Goal: Transaction & Acquisition: Purchase product/service

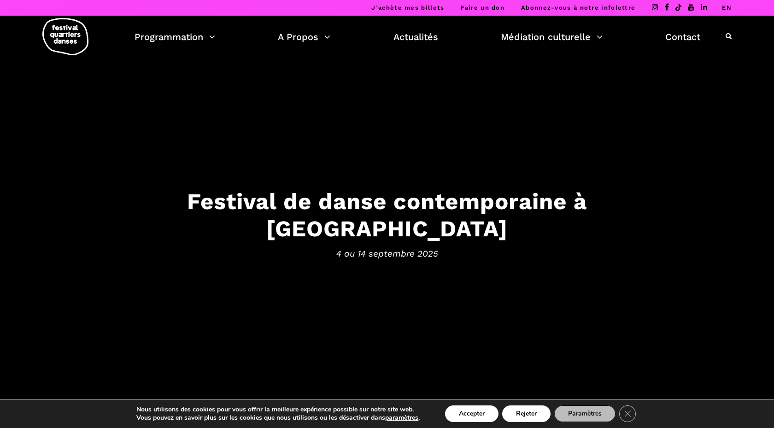
click at [728, 7] on link "EN" at bounding box center [727, 7] width 10 height 7
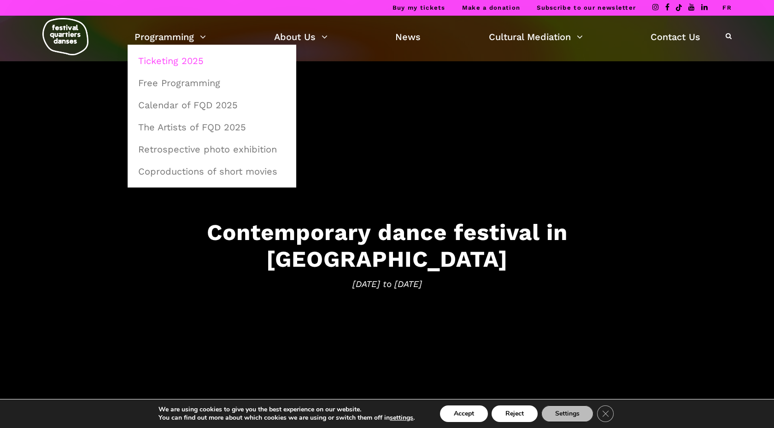
click at [159, 65] on link "Ticketing 2025" at bounding box center [212, 60] width 159 height 21
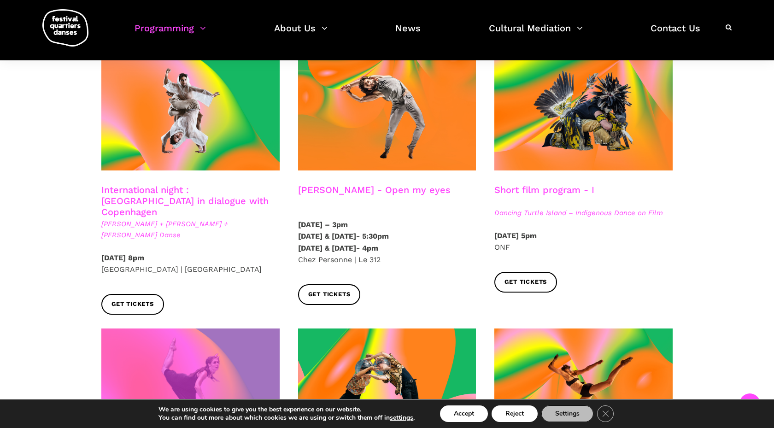
scroll to position [517, 0]
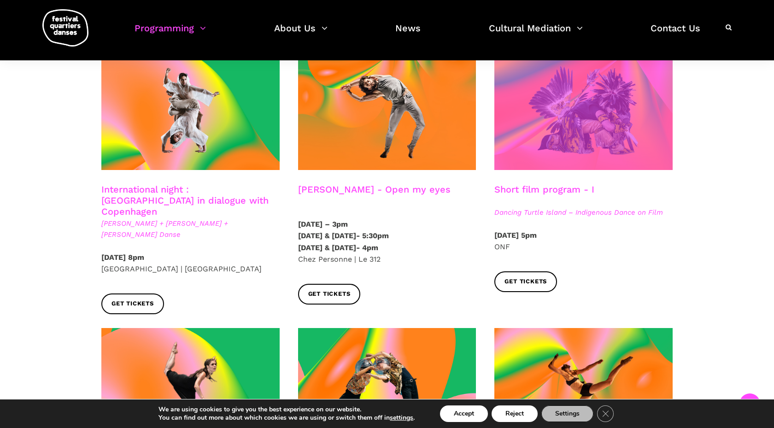
click at [597, 130] on span at bounding box center [584, 110] width 178 height 119
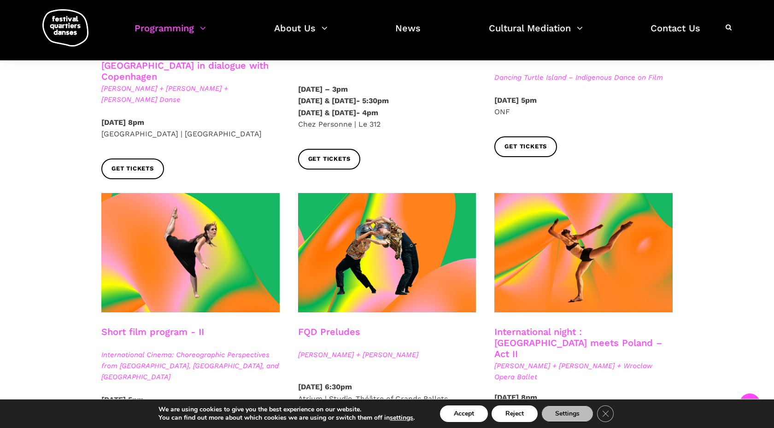
scroll to position [657, 0]
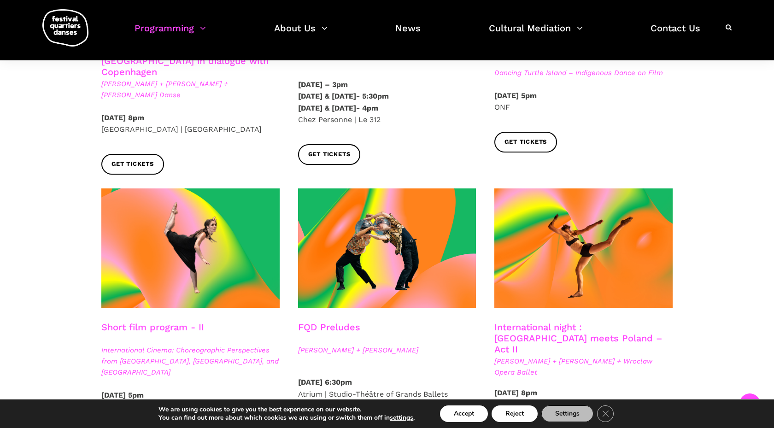
click at [171, 322] on h3 "Short film program - II" at bounding box center [152, 333] width 103 height 23
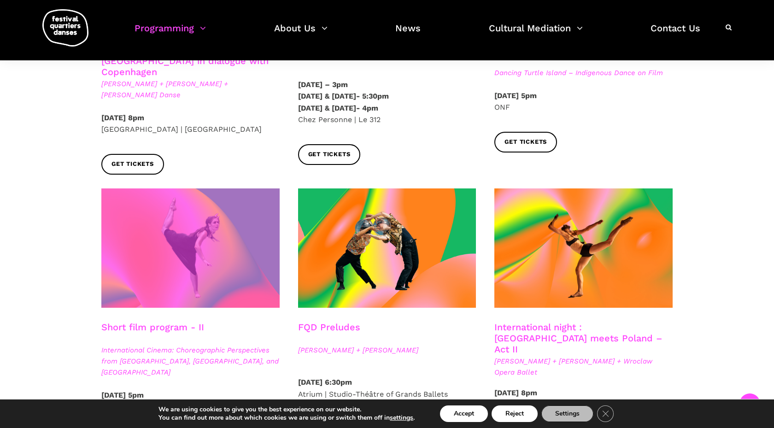
click at [166, 267] on span at bounding box center [190, 248] width 178 height 119
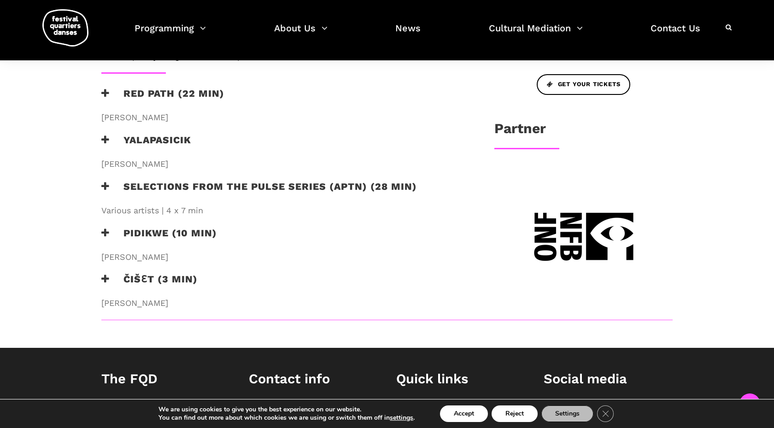
scroll to position [428, 0]
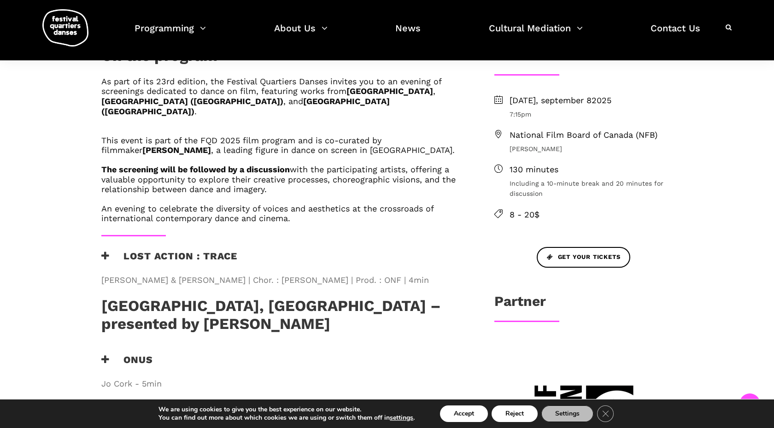
scroll to position [315, 0]
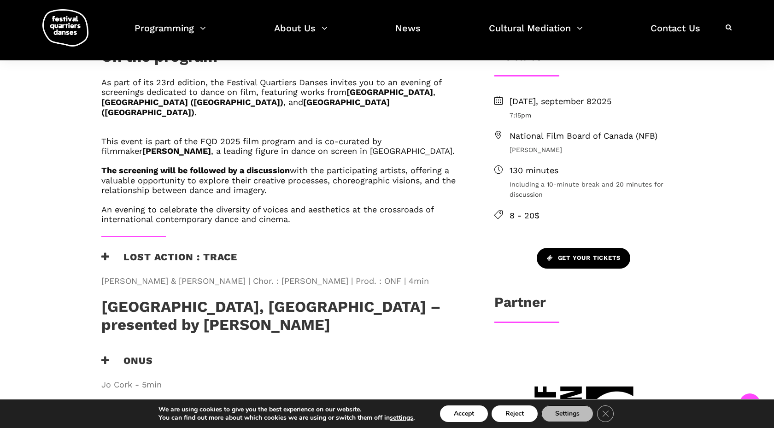
click at [560, 254] on span "Get your tickets" at bounding box center [584, 259] width 74 height 10
